Goal: Browse casually: Explore the website without a specific task or goal

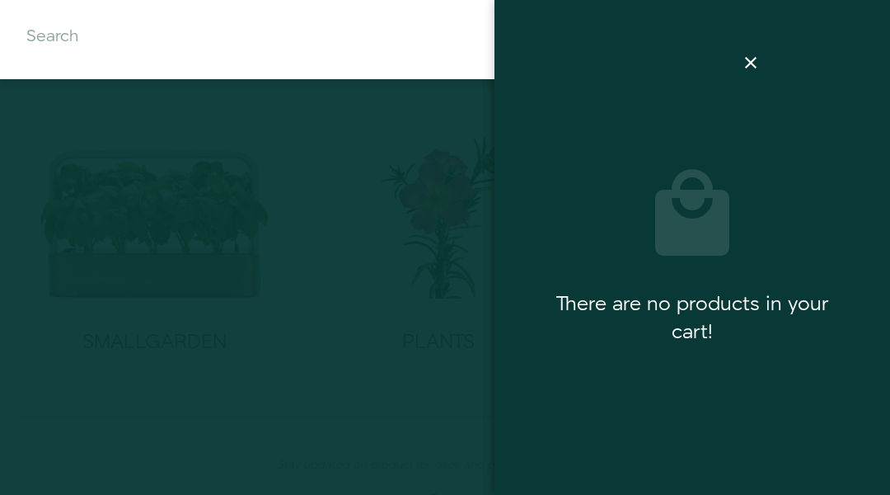
scroll to position [330, 0]
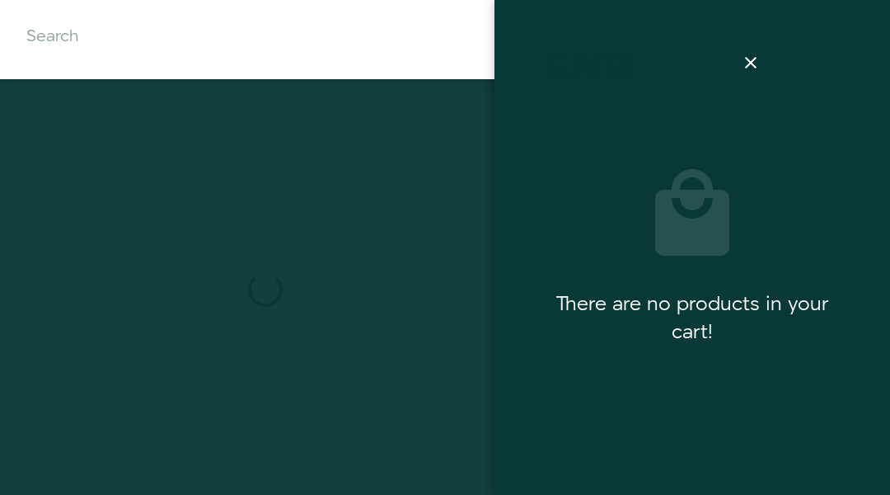
scroll to position [2621, 0]
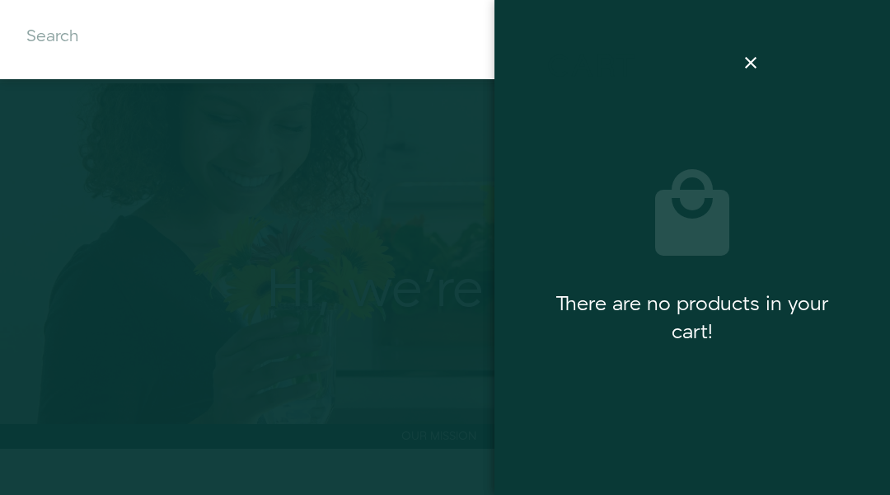
scroll to position [1249, 0]
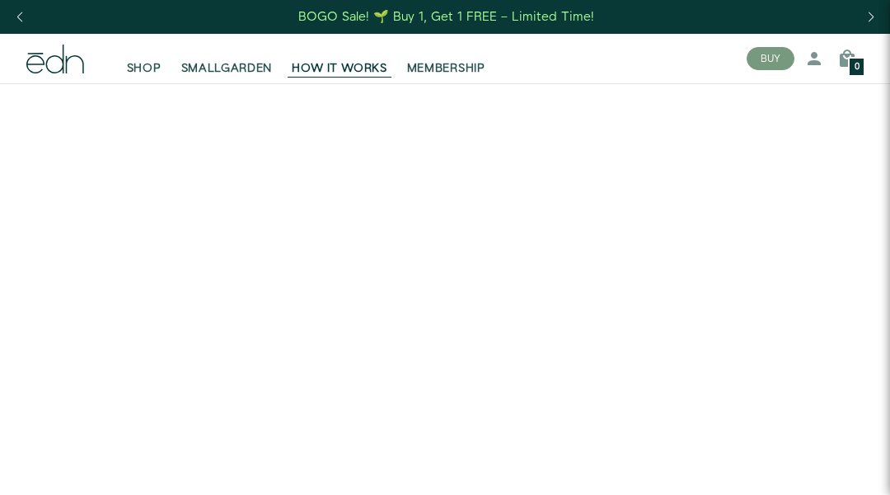
scroll to position [6278, 0]
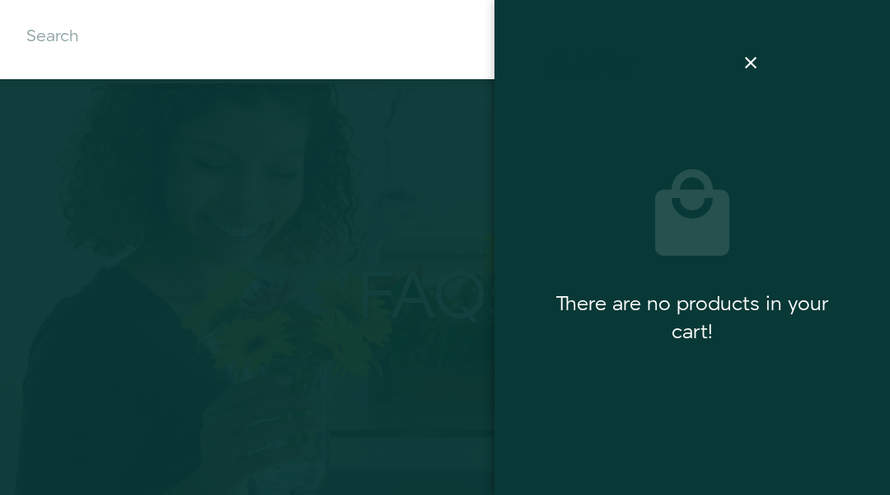
scroll to position [1429, 0]
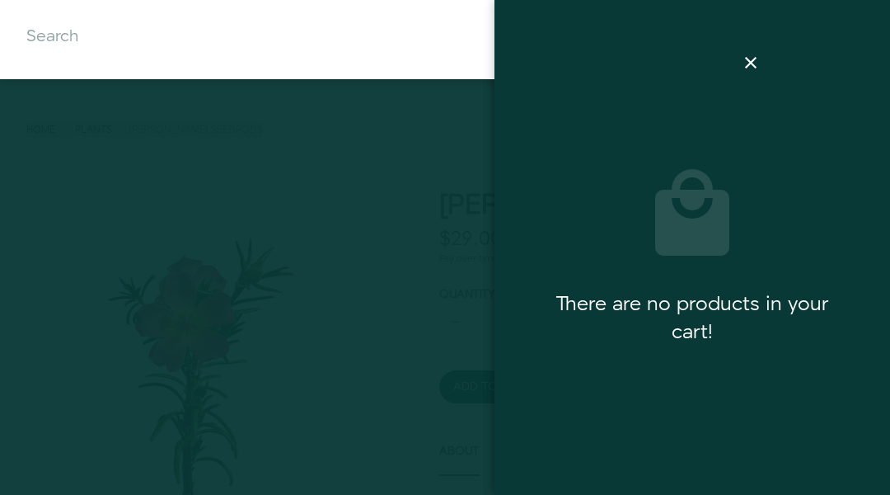
scroll to position [674, 0]
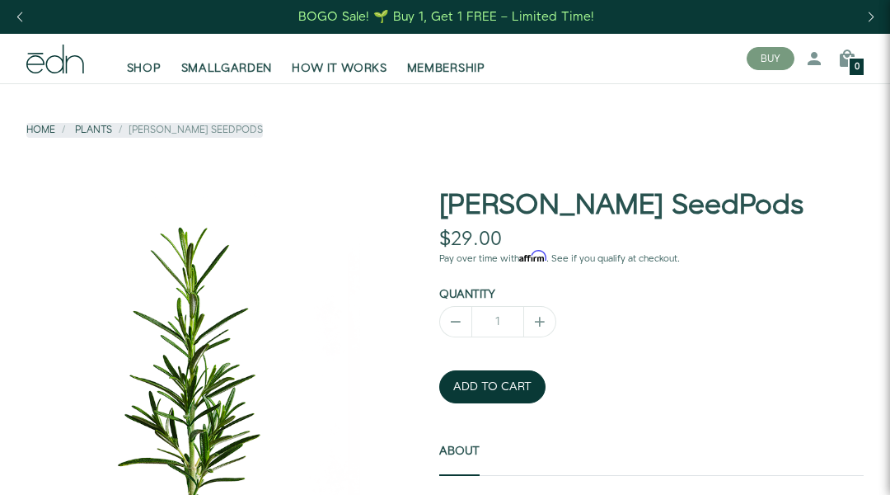
scroll to position [688, 0]
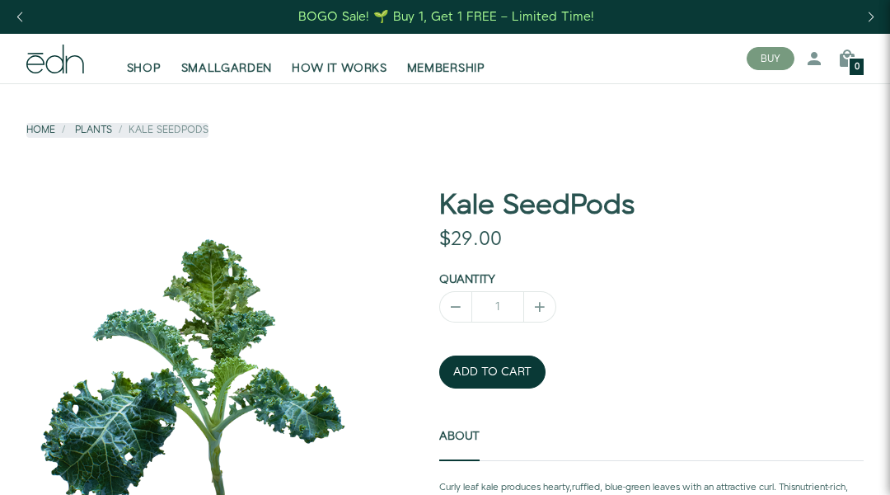
scroll to position [646, 0]
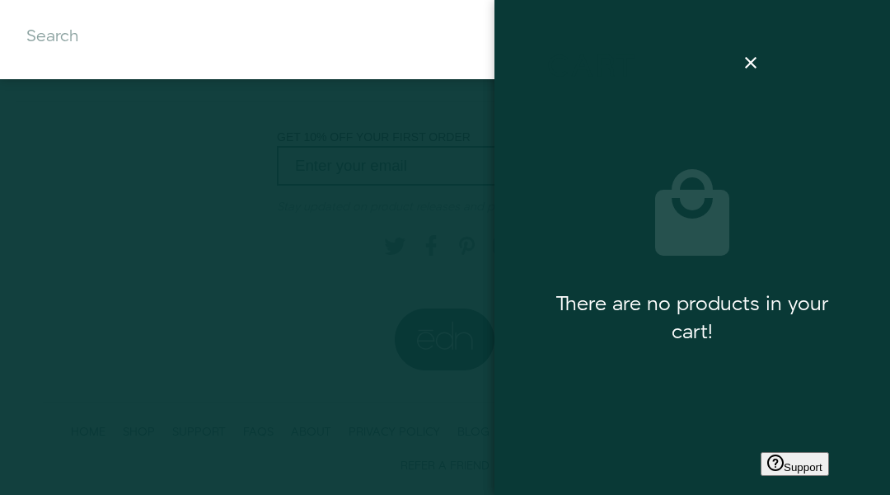
scroll to position [660, 0]
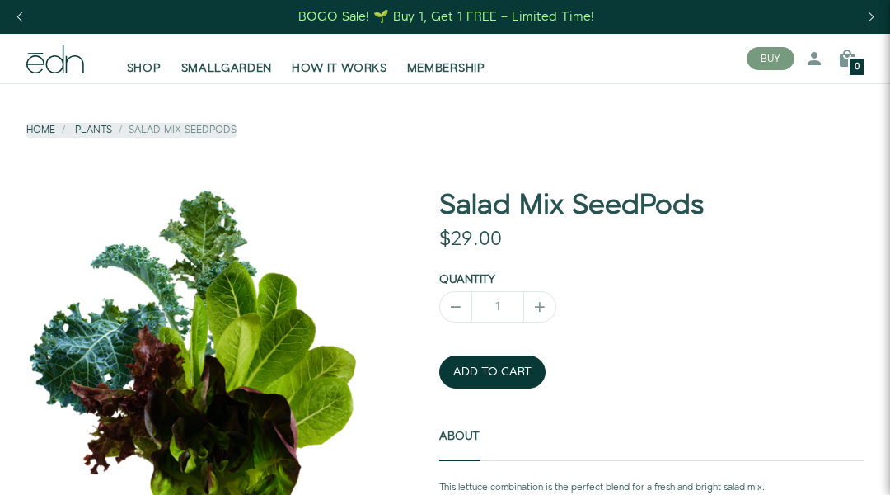
scroll to position [687, 0]
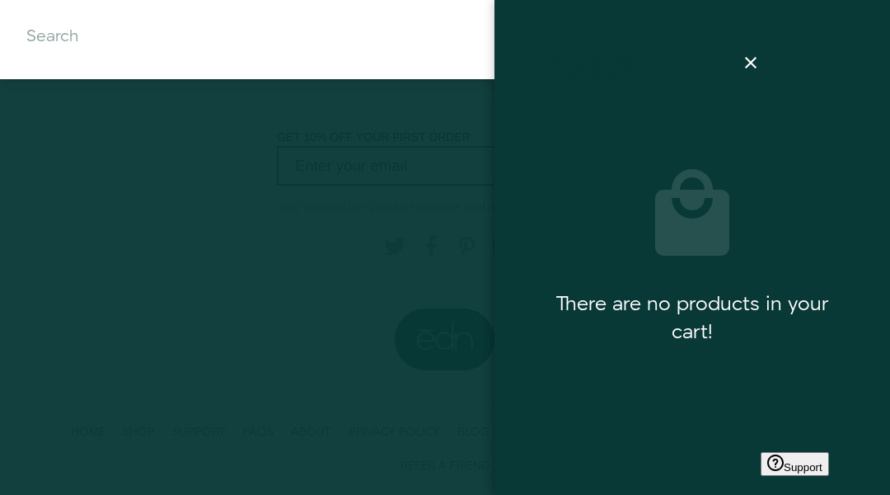
scroll to position [660, 0]
